Goal: Information Seeking & Learning: Learn about a topic

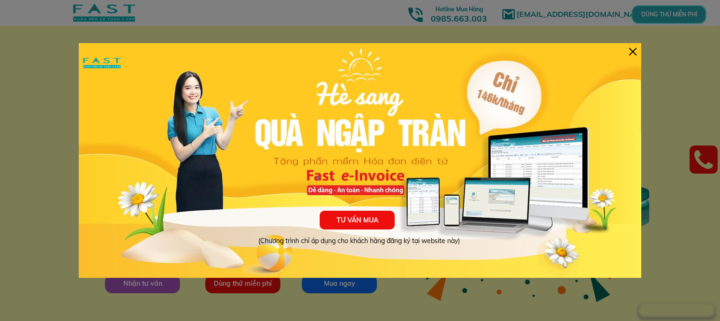
click at [631, 54] on div at bounding box center [632, 51] width 7 height 7
click at [630, 48] on div at bounding box center [632, 51] width 7 height 7
